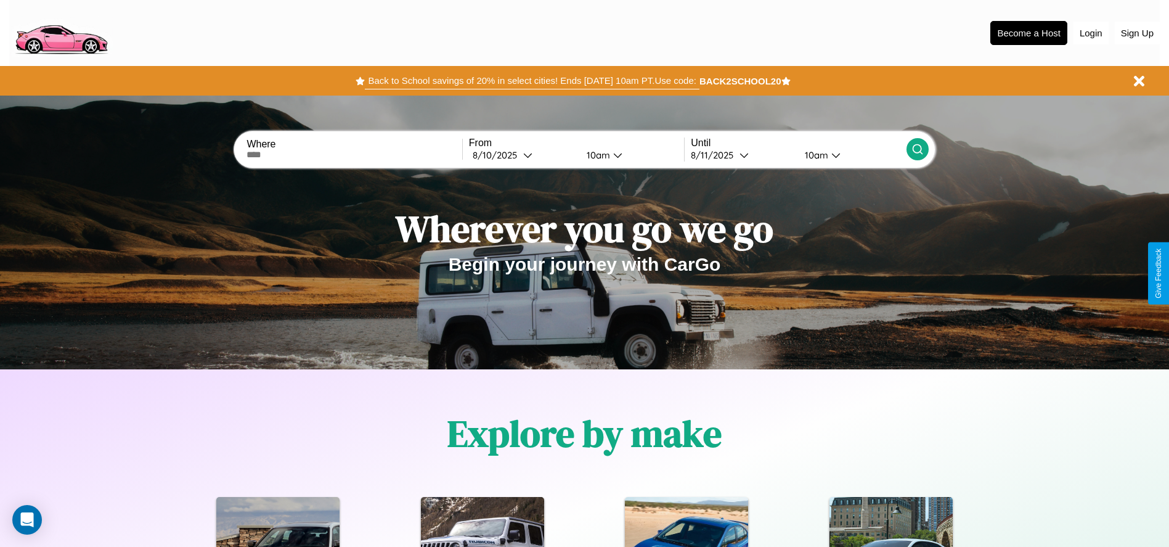
click at [532, 81] on button "Back to School savings of 20% in select cities! Ends 9/1 at 10am PT. Use code:" at bounding box center [532, 80] width 334 height 17
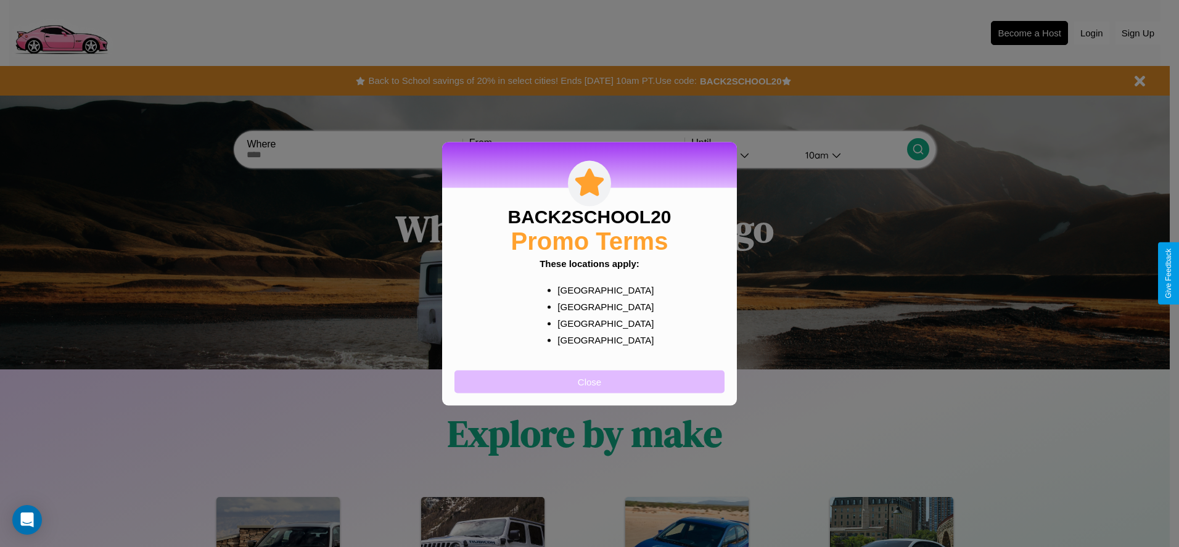
click at [589, 381] on button "Close" at bounding box center [589, 381] width 270 height 23
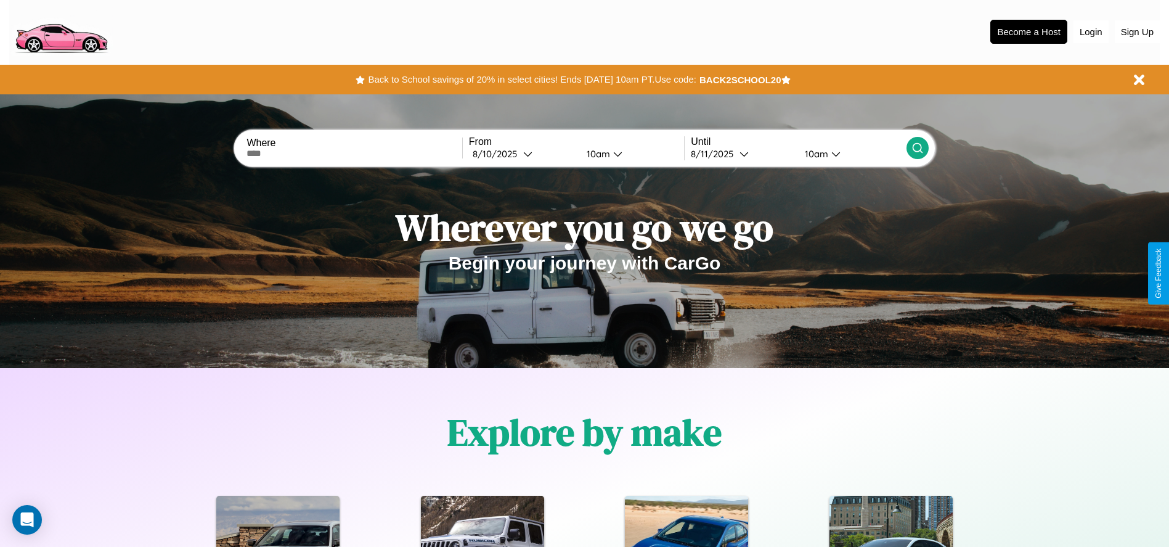
scroll to position [256, 0]
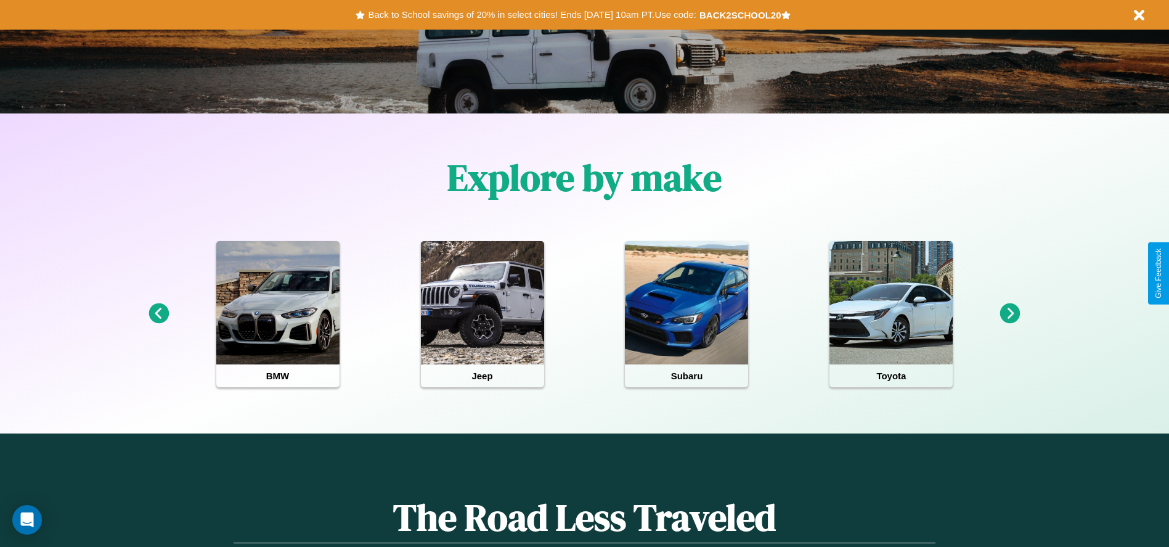
click at [158, 314] on icon at bounding box center [159, 313] width 20 height 20
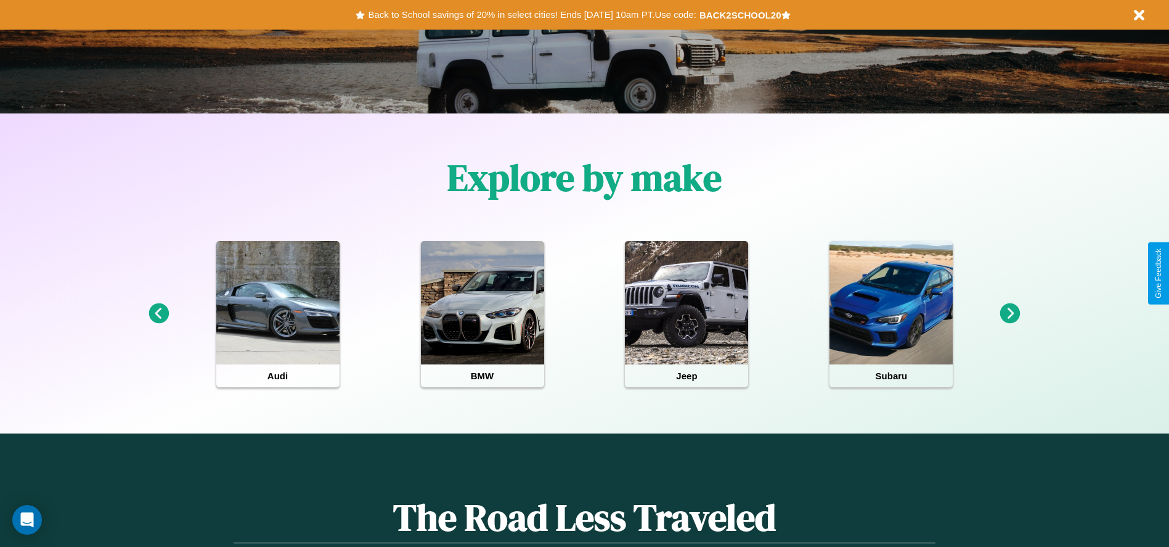
click at [158, 314] on icon at bounding box center [159, 313] width 20 height 20
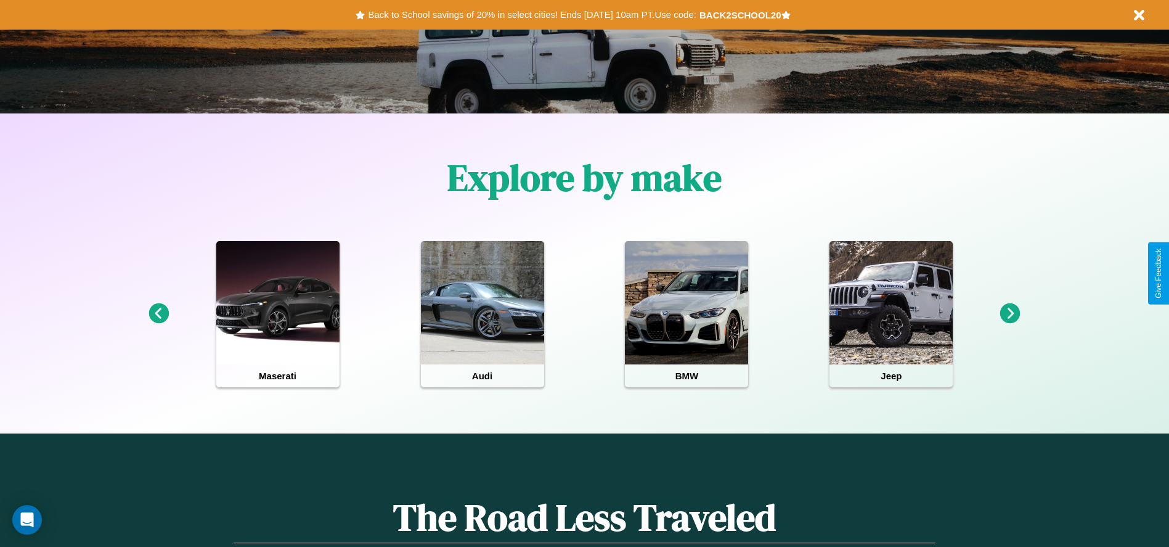
click at [1010, 314] on icon at bounding box center [1010, 313] width 20 height 20
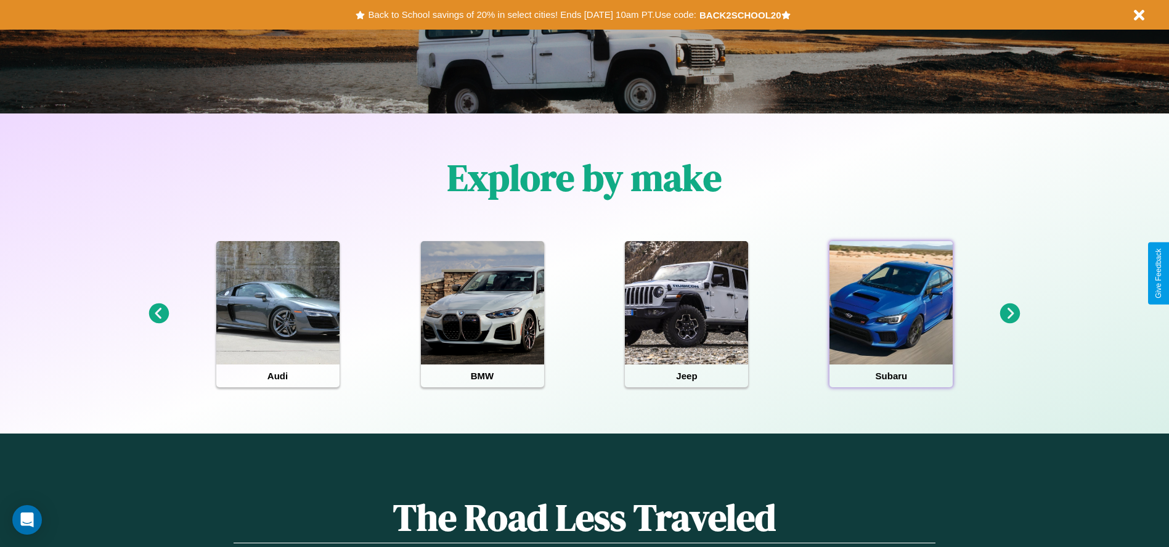
click at [891, 314] on div at bounding box center [891, 302] width 123 height 123
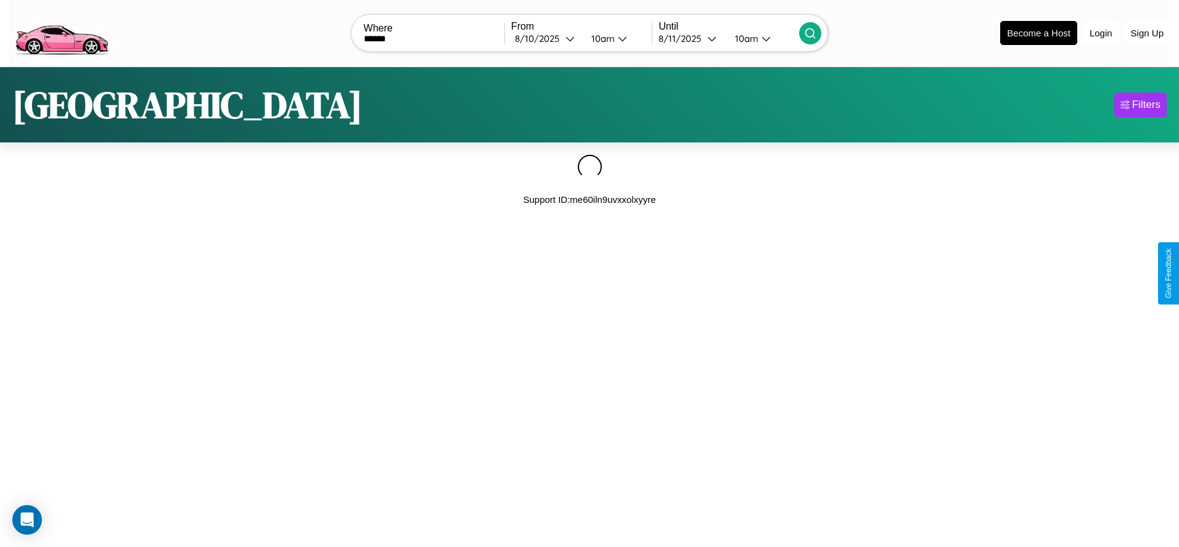
type input "******"
click at [810, 33] on icon at bounding box center [810, 33] width 12 height 12
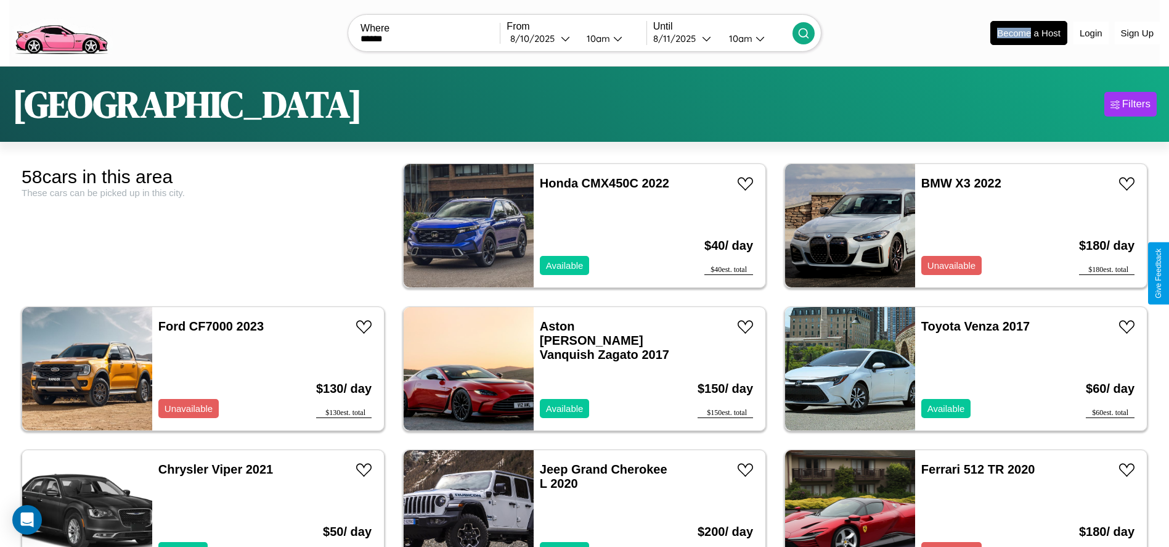
scroll to position [137, 0]
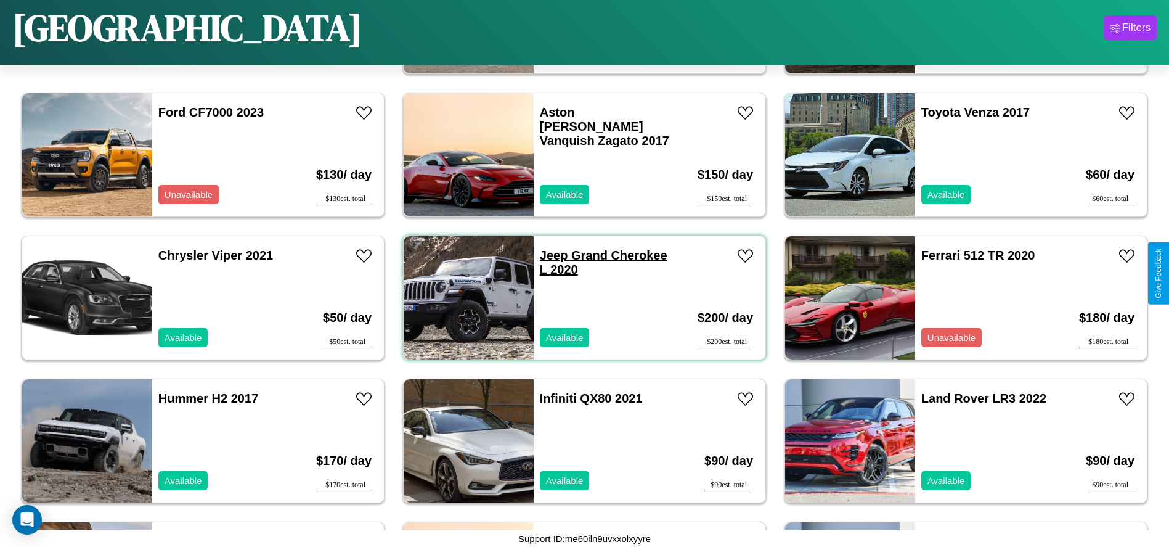
click at [549, 255] on link "Jeep Grand Cherokee L 2020" at bounding box center [604, 262] width 128 height 28
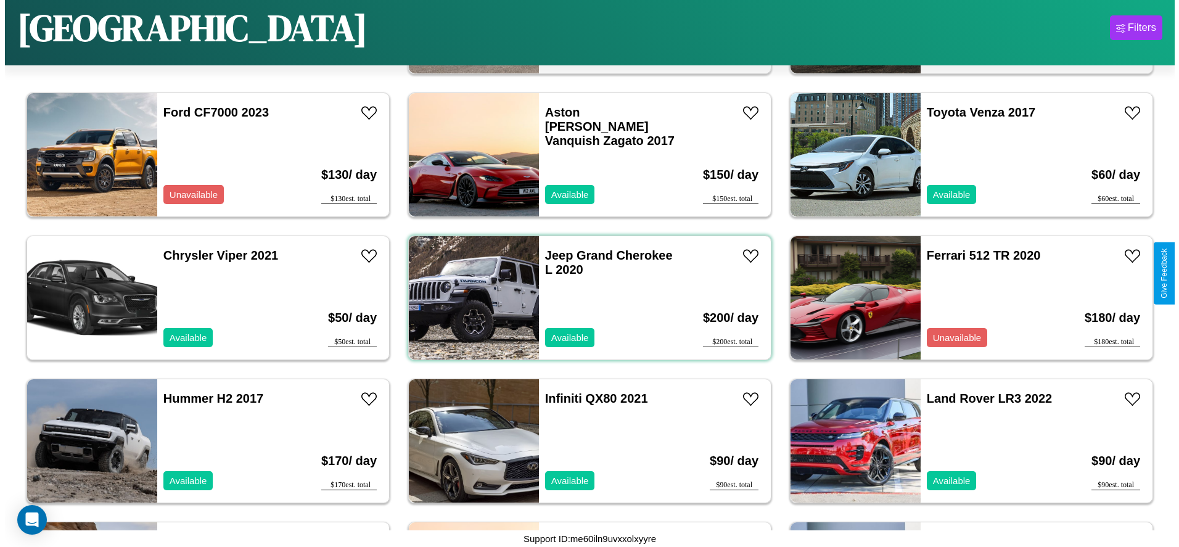
scroll to position [0, 0]
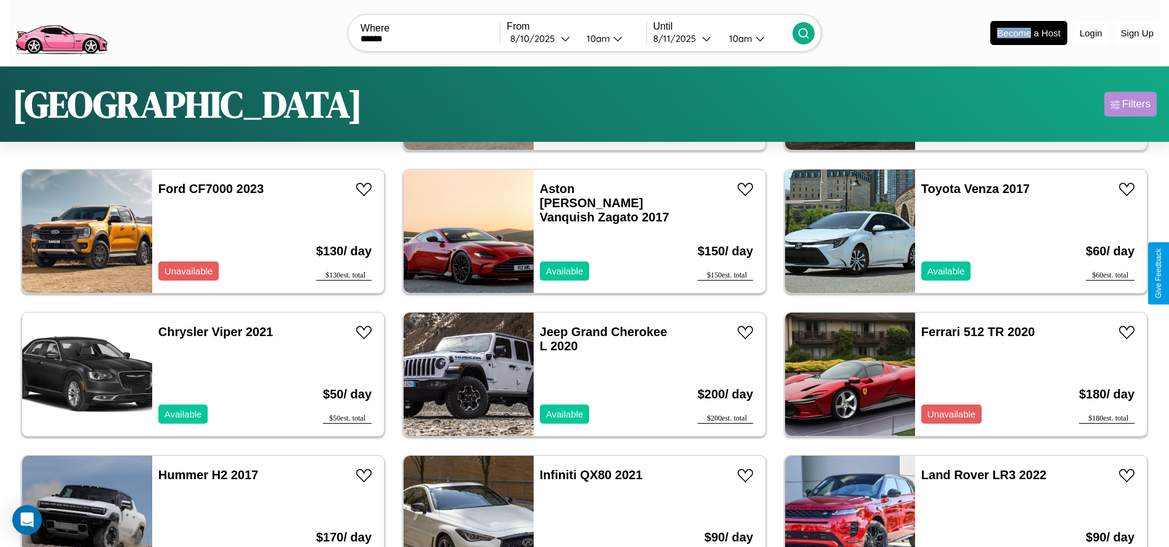
click at [1130, 104] on div "Filters" at bounding box center [1136, 104] width 28 height 12
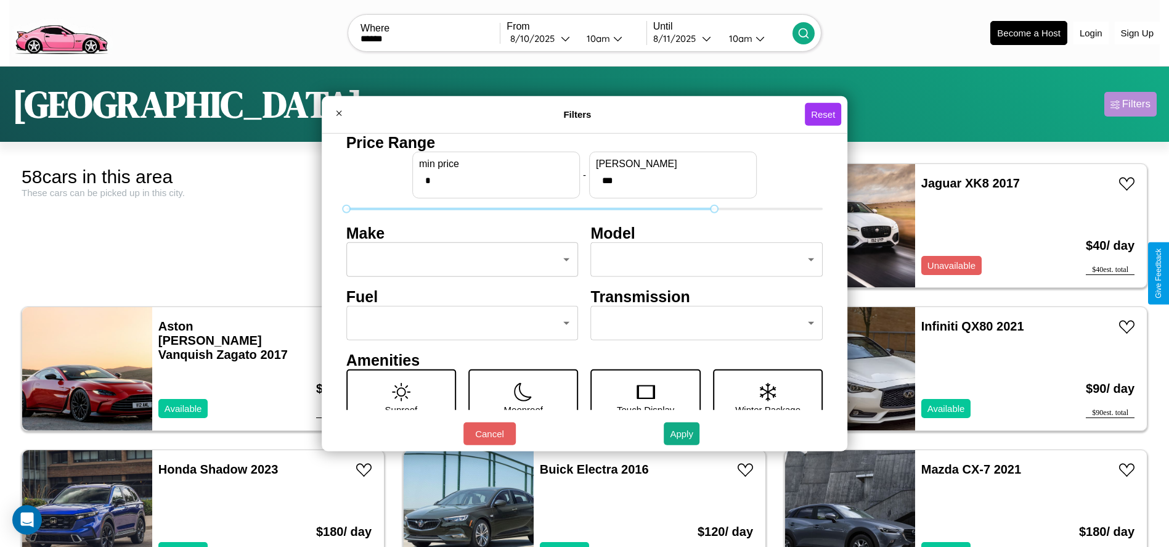
type input "***"
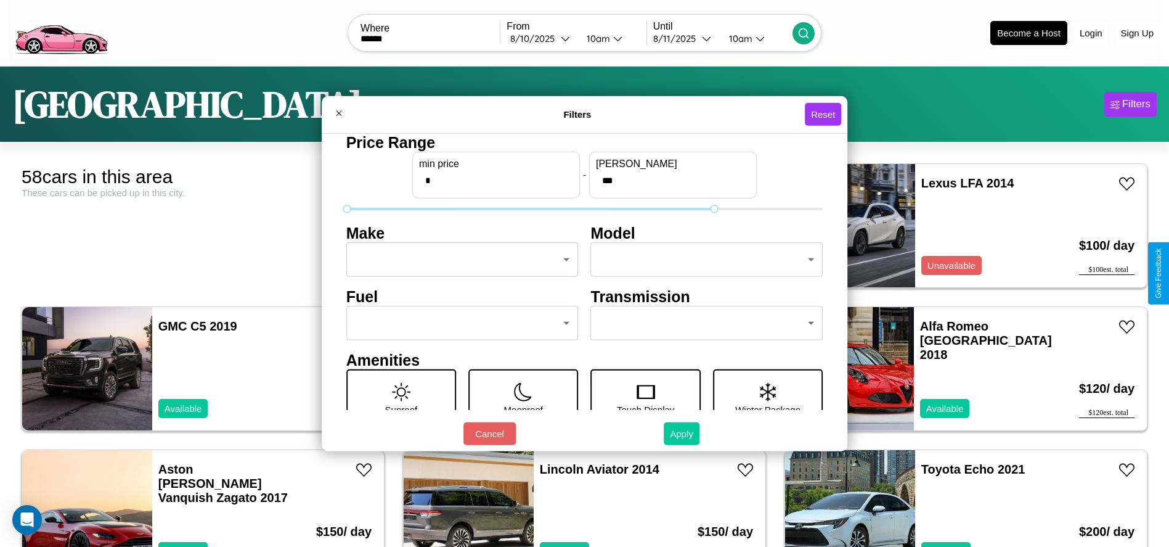
type input "*"
click at [682, 433] on button "Apply" at bounding box center [682, 433] width 36 height 23
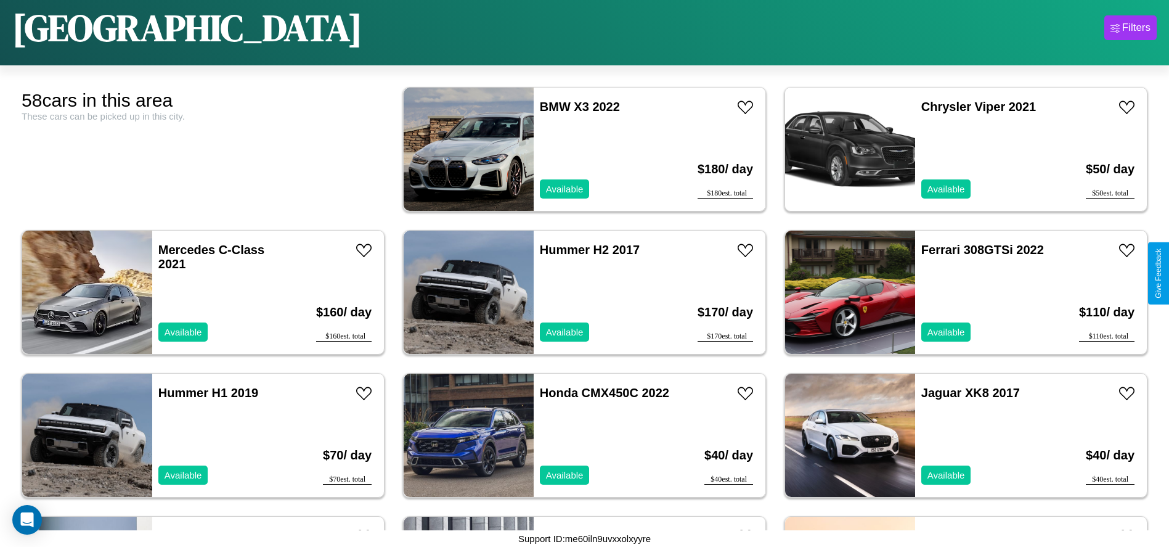
scroll to position [1567, 0]
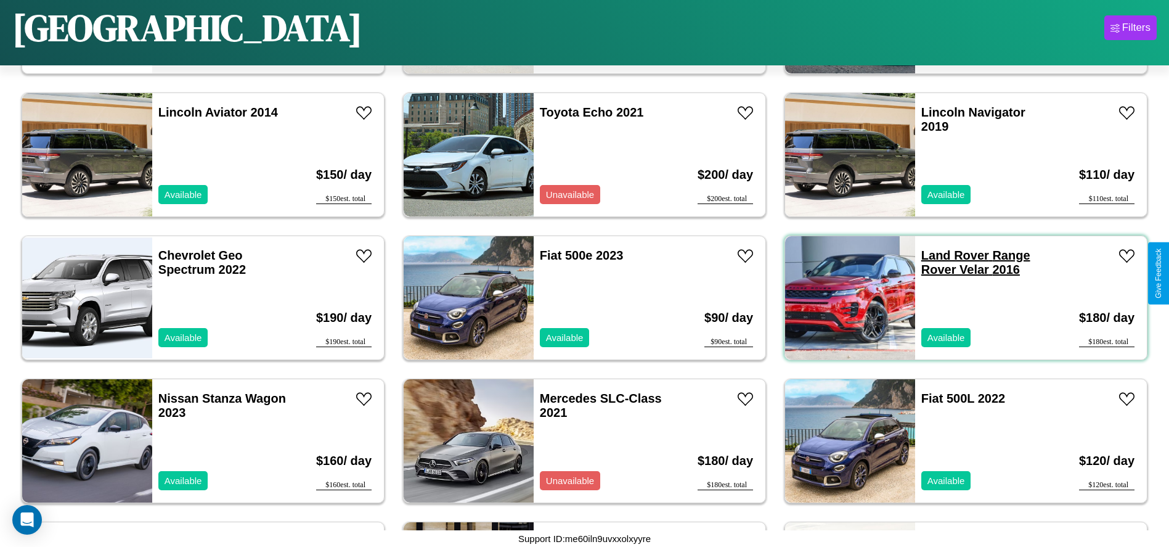
click at [947, 255] on link "Land Rover Range Rover Velar 2016" at bounding box center [976, 262] width 109 height 28
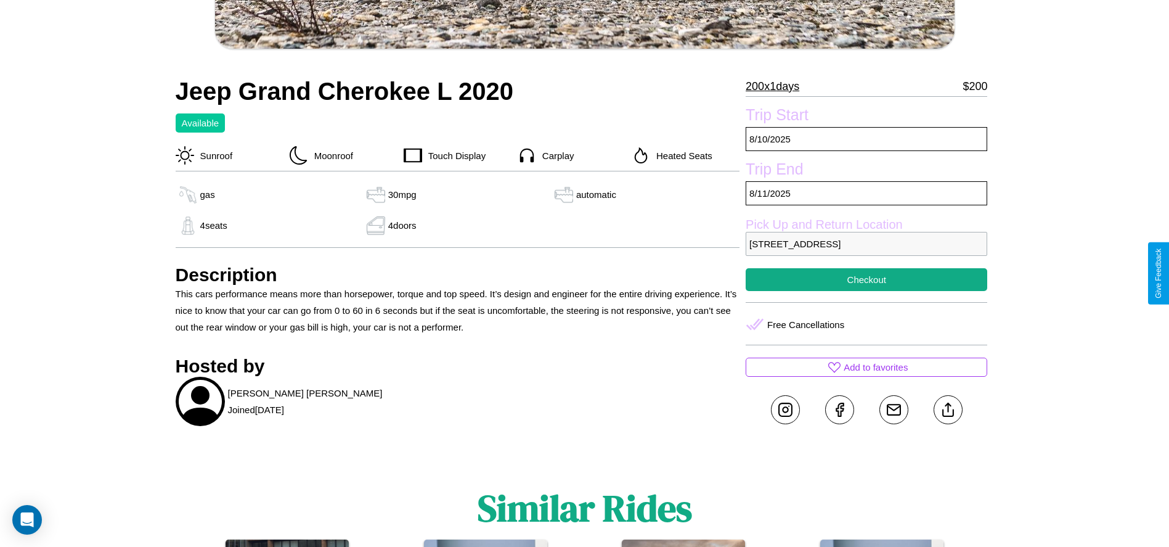
scroll to position [393, 0]
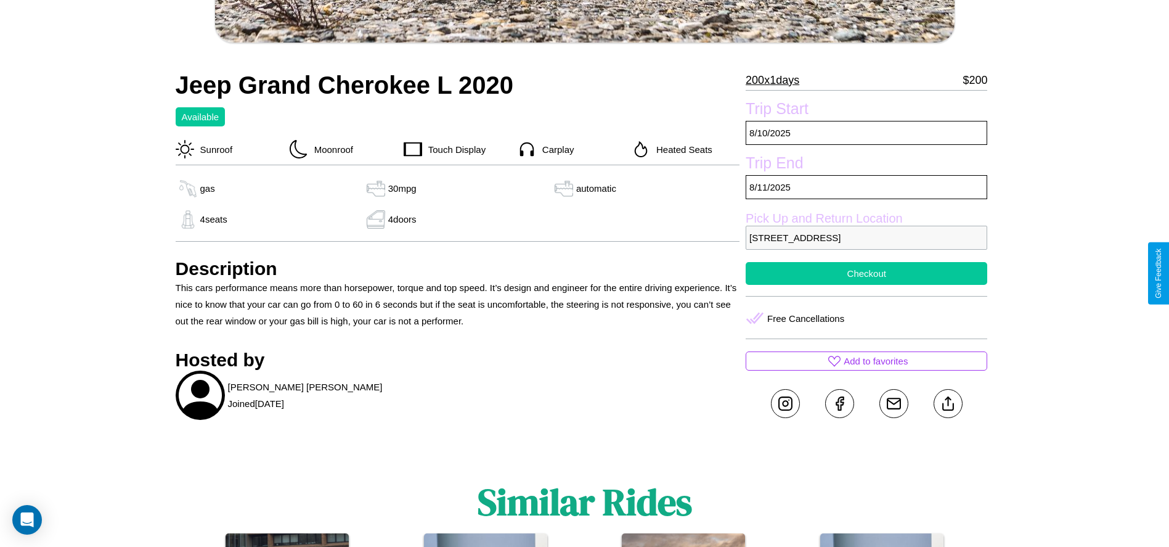
click at [867, 273] on button "Checkout" at bounding box center [867, 273] width 242 height 23
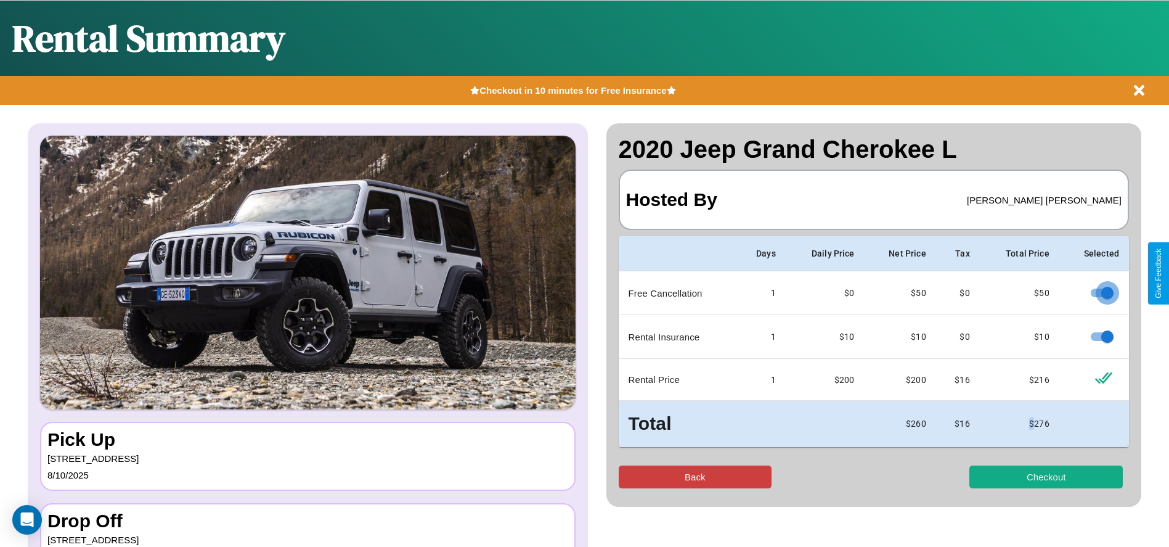
click at [695, 476] on button "Back" at bounding box center [695, 476] width 153 height 23
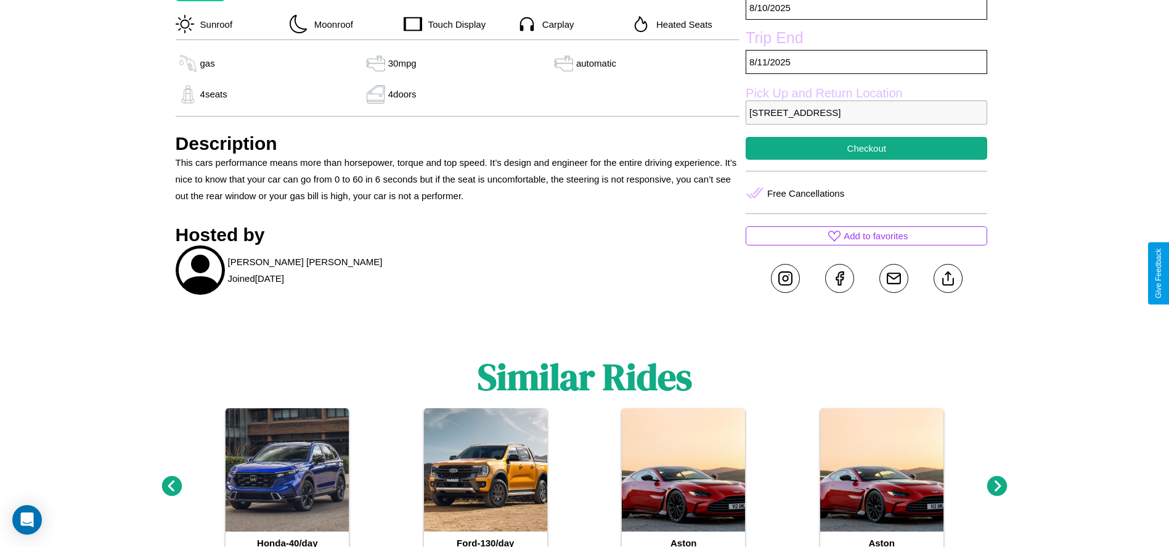
scroll to position [523, 0]
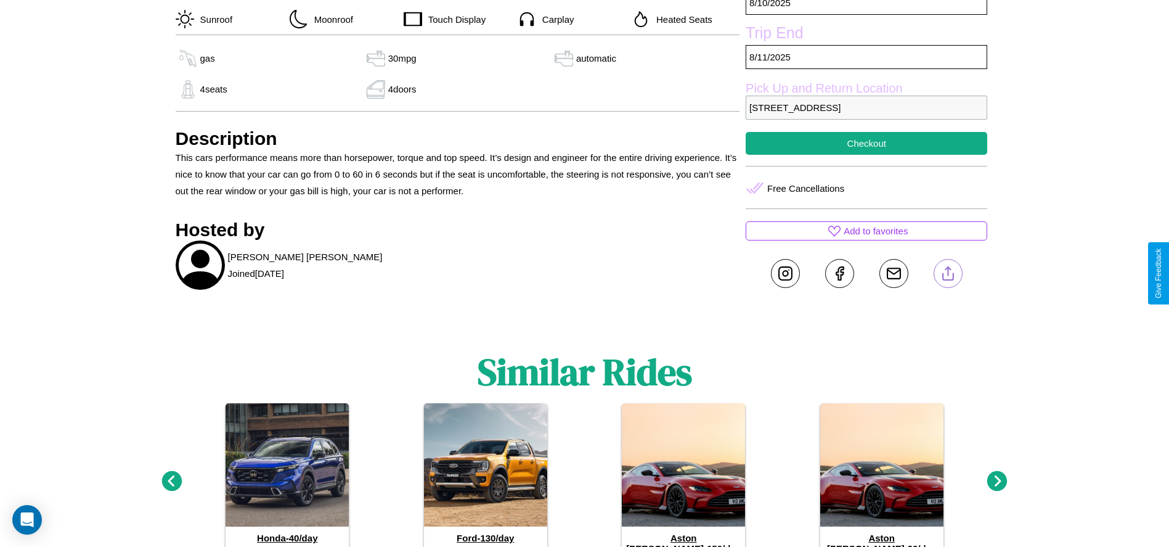
click at [948, 273] on line at bounding box center [948, 271] width 0 height 9
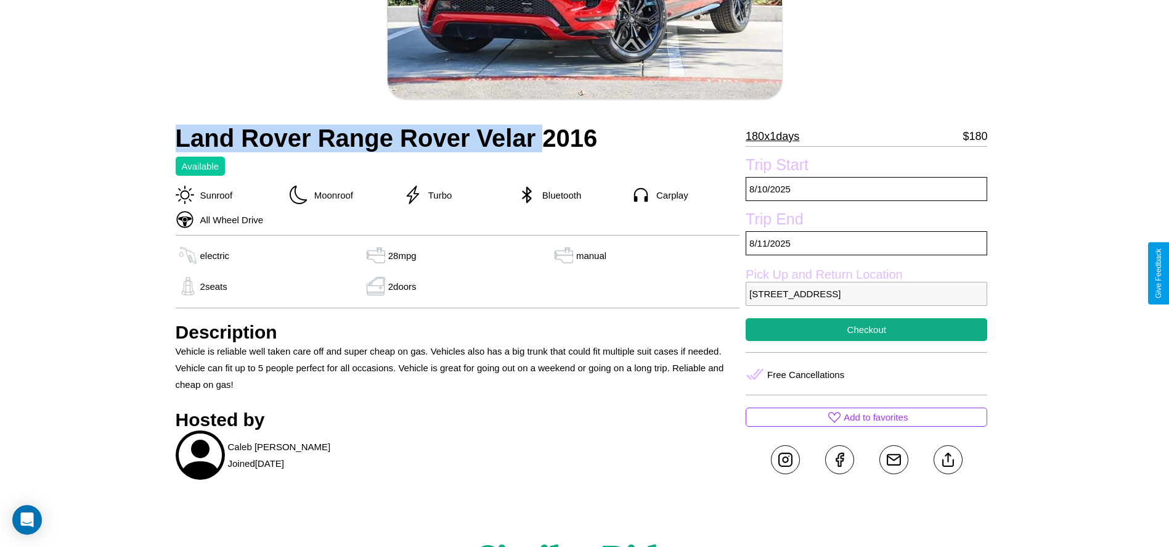
scroll to position [287, 0]
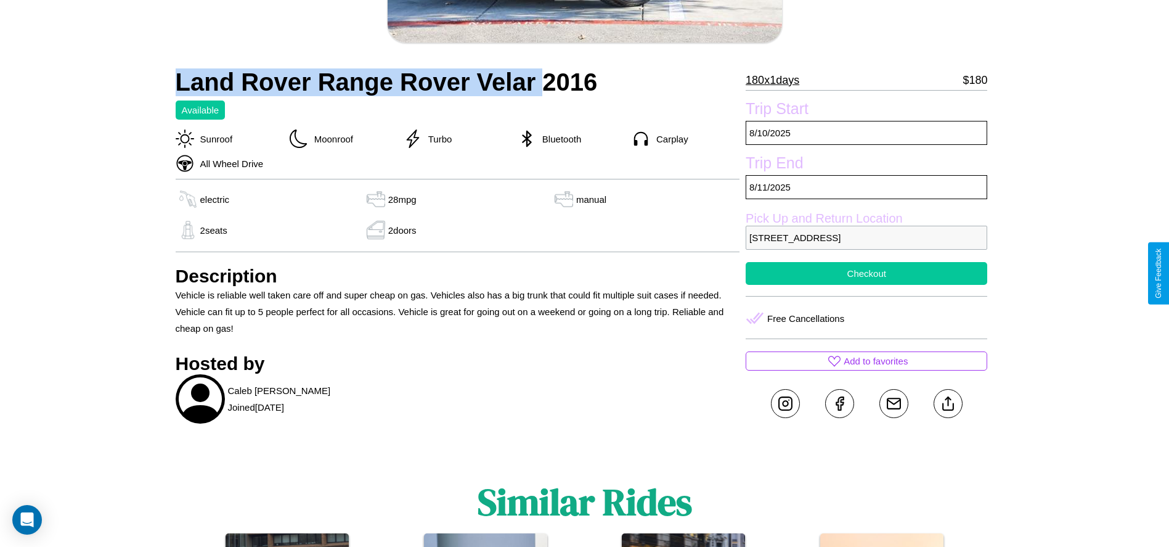
click at [867, 273] on button "Checkout" at bounding box center [867, 273] width 242 height 23
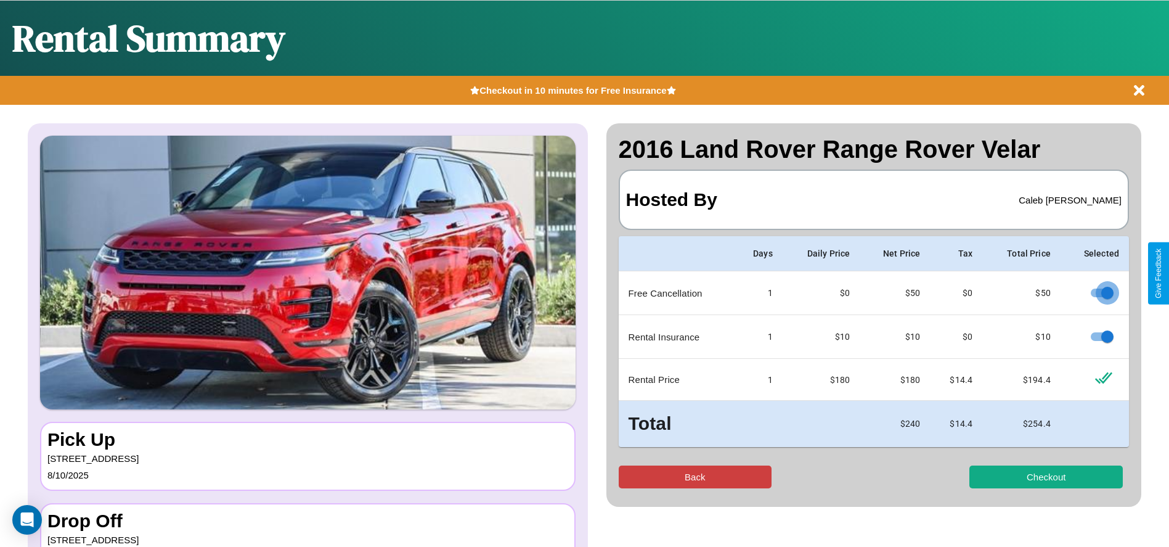
click at [695, 476] on button "Back" at bounding box center [695, 476] width 153 height 23
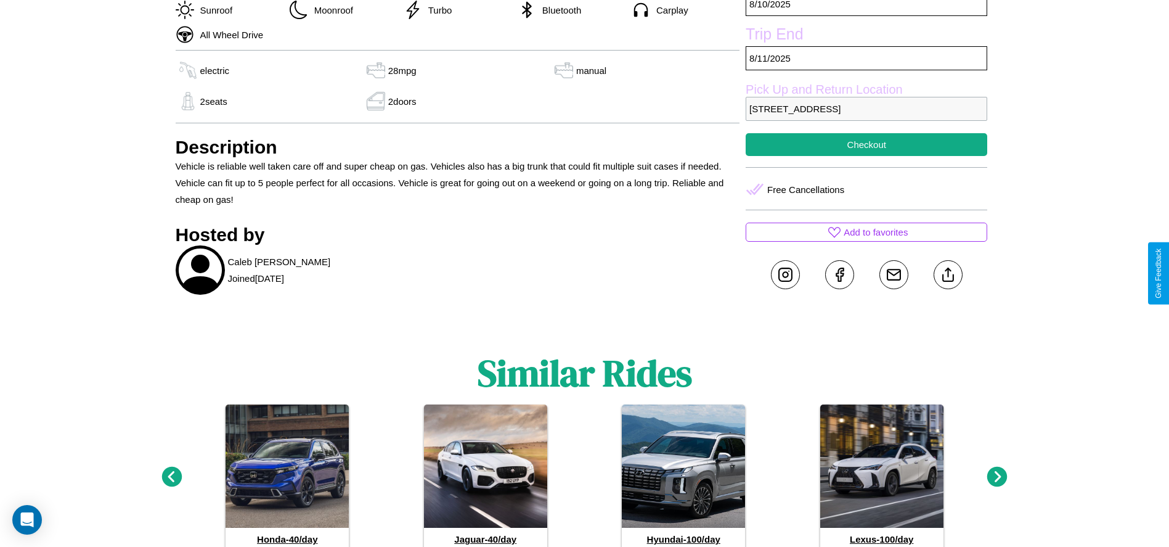
scroll to position [417, 0]
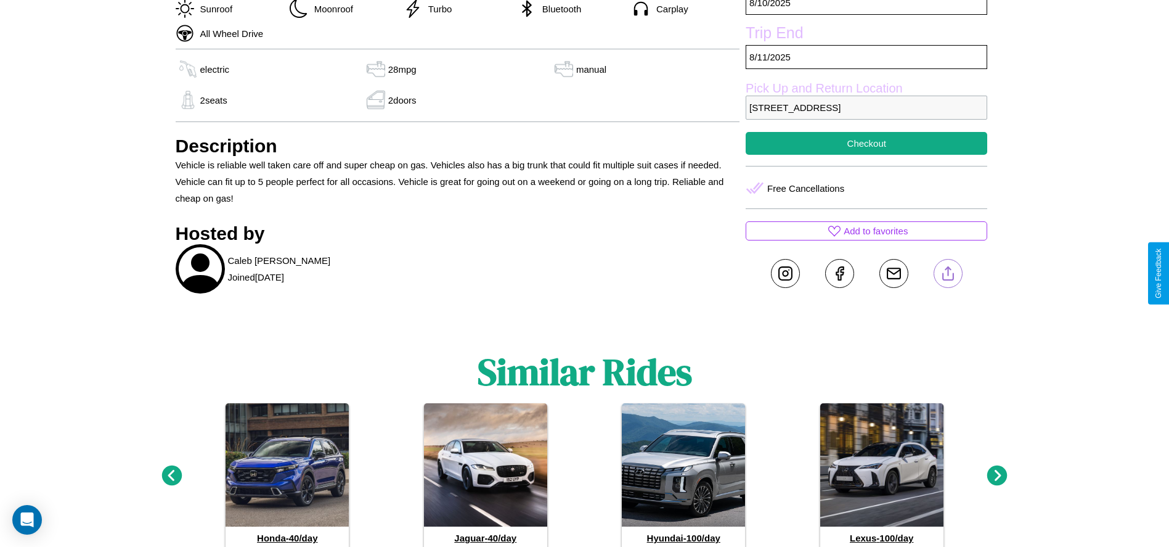
click at [948, 273] on line at bounding box center [948, 271] width 0 height 9
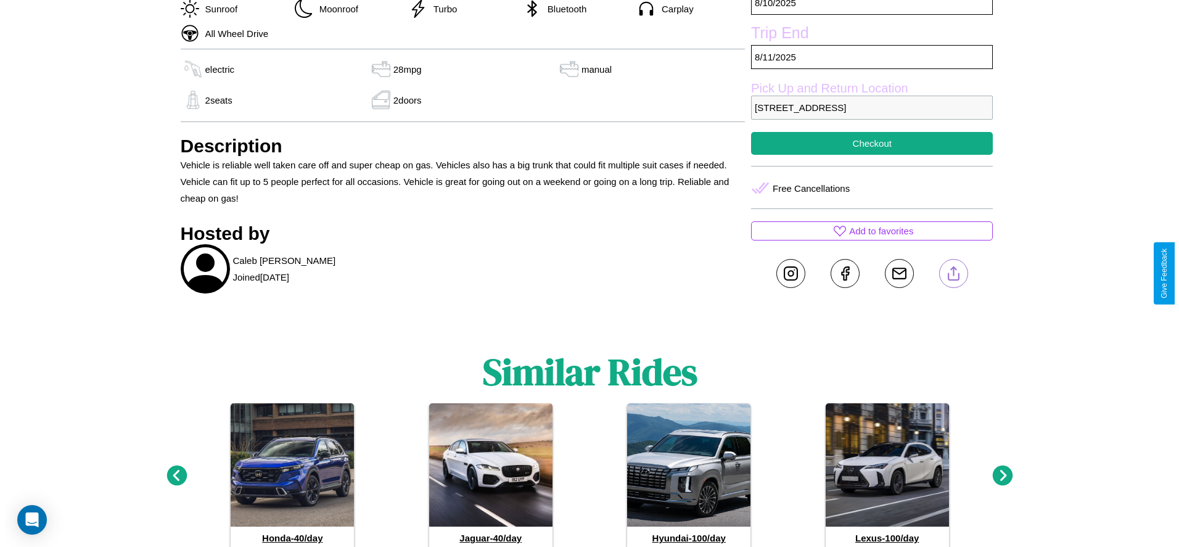
scroll to position [374, 0]
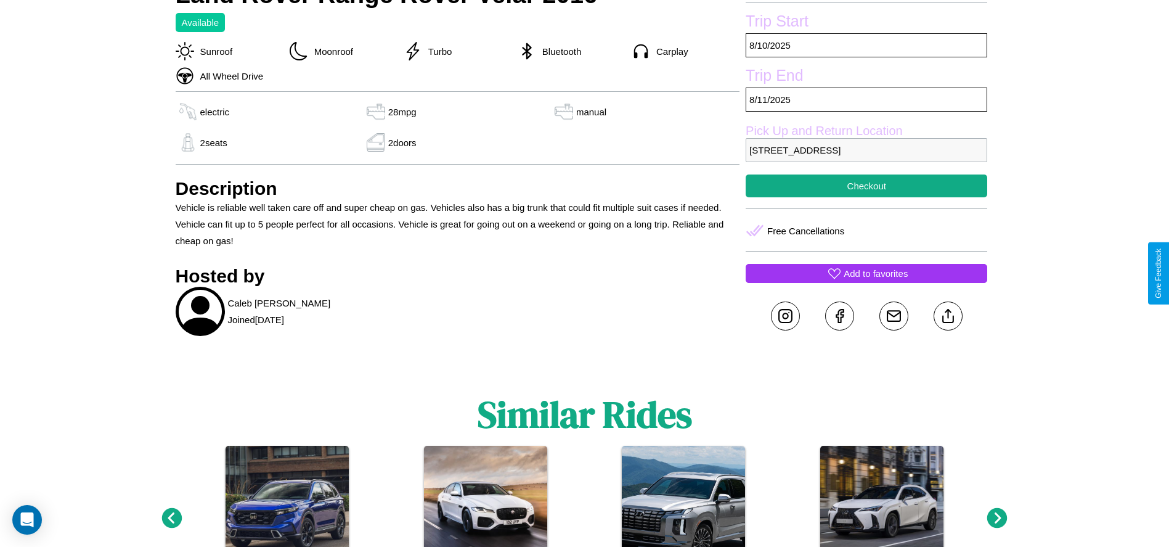
click at [867, 273] on p "Add to favorites" at bounding box center [876, 273] width 64 height 17
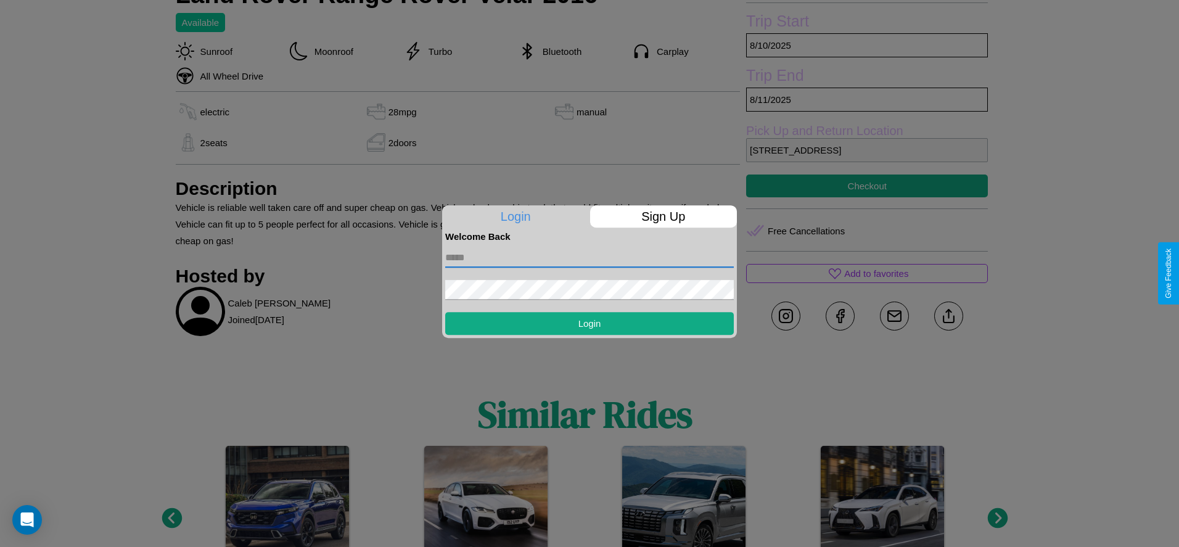
click at [589, 257] on input "text" at bounding box center [589, 258] width 288 height 20
